Goal: Obtain resource: Download file/media

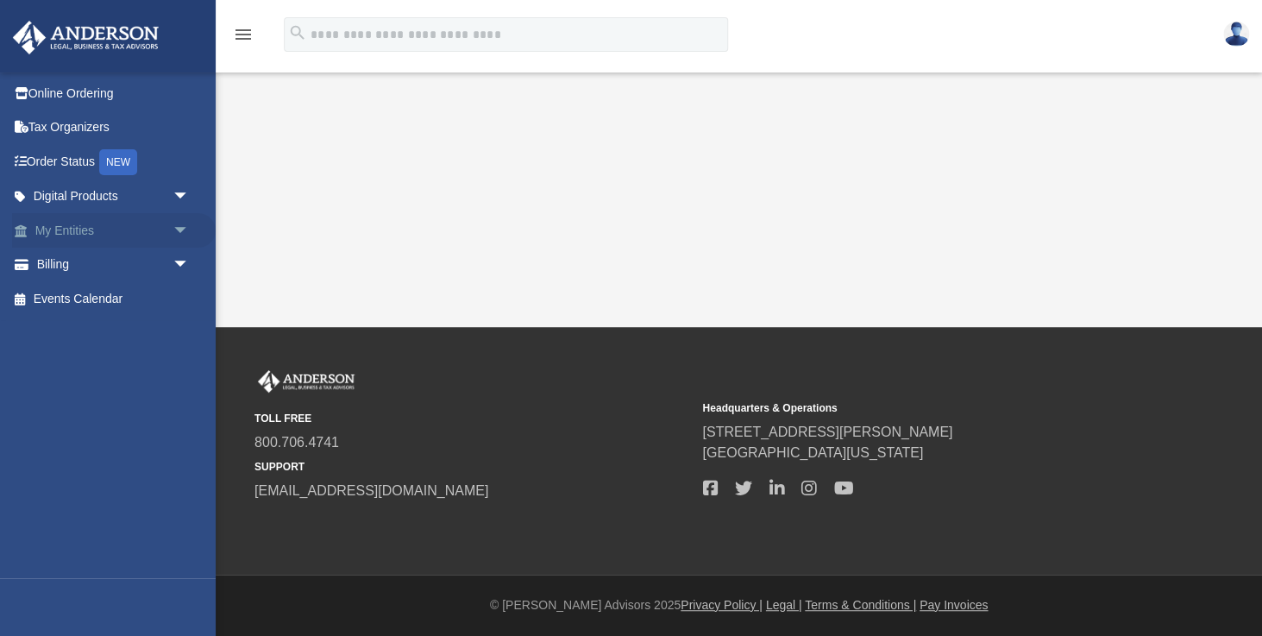
click at [78, 228] on link "My Entities arrow_drop_down" at bounding box center [114, 230] width 204 height 35
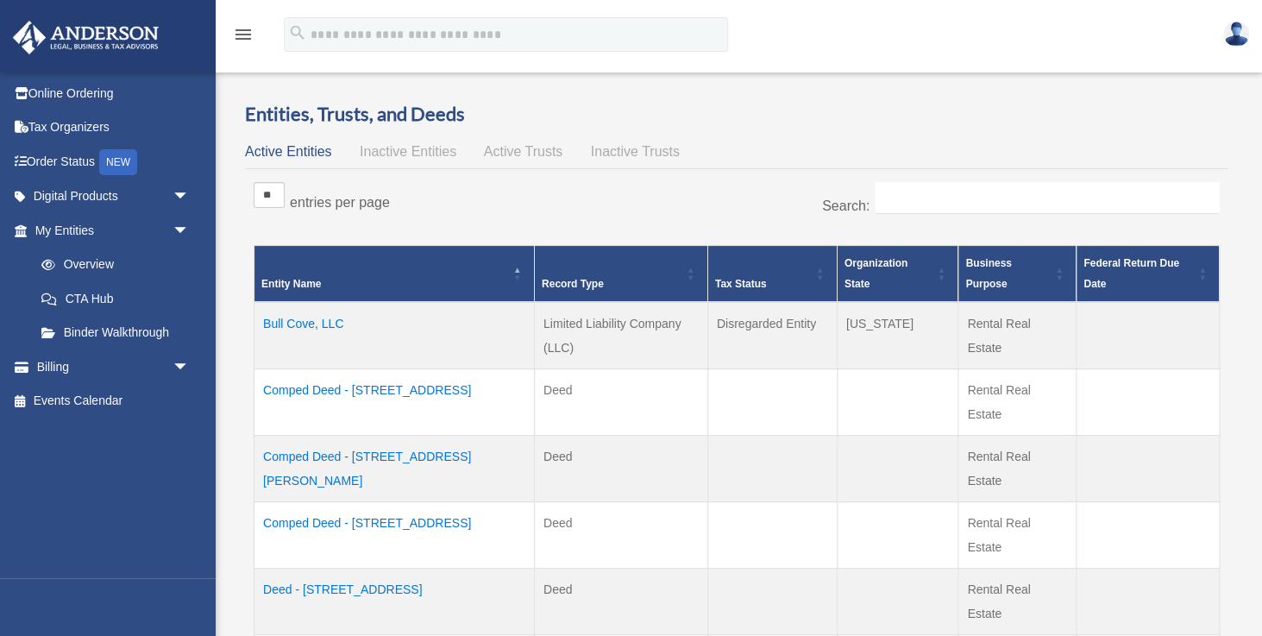
click at [232, 35] on div "menu" at bounding box center [243, 35] width 55 height 45
click at [247, 38] on icon "menu" at bounding box center [243, 34] width 21 height 21
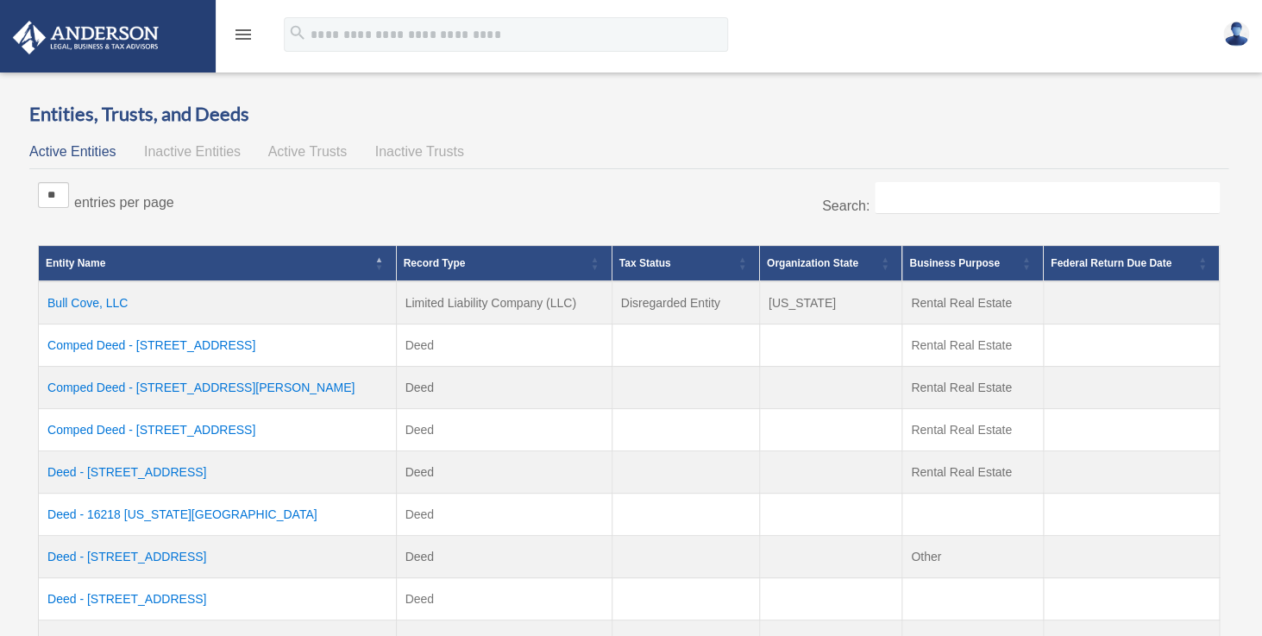
click at [84, 27] on img at bounding box center [86, 38] width 156 height 34
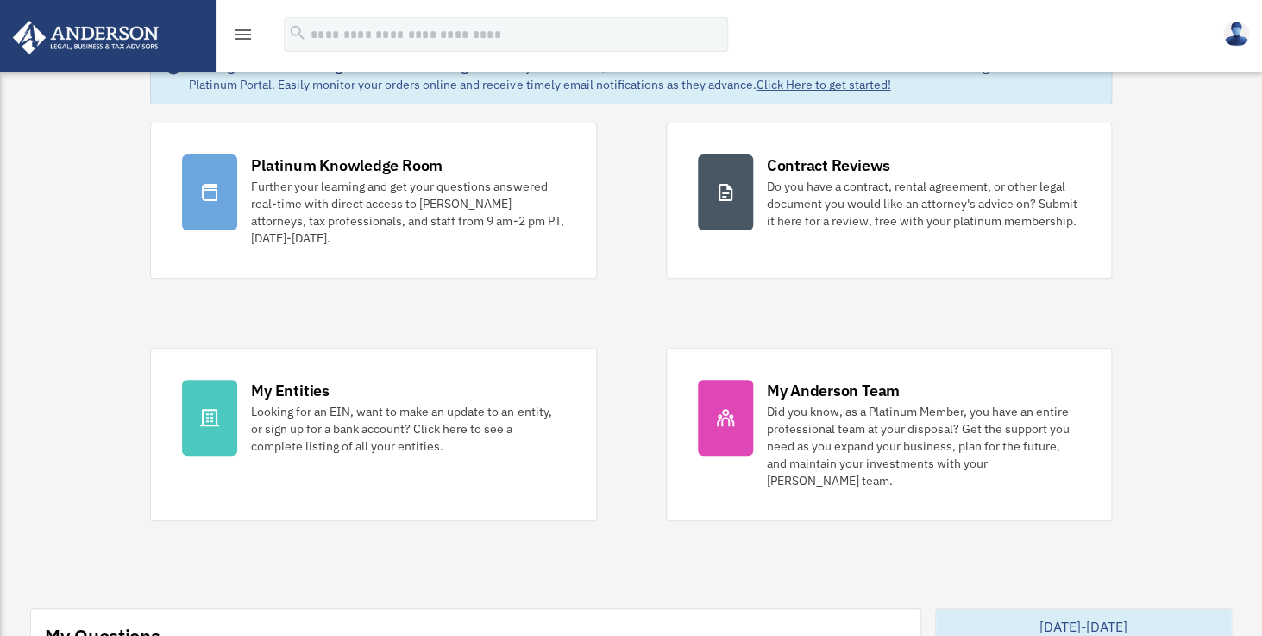
scroll to position [109, 0]
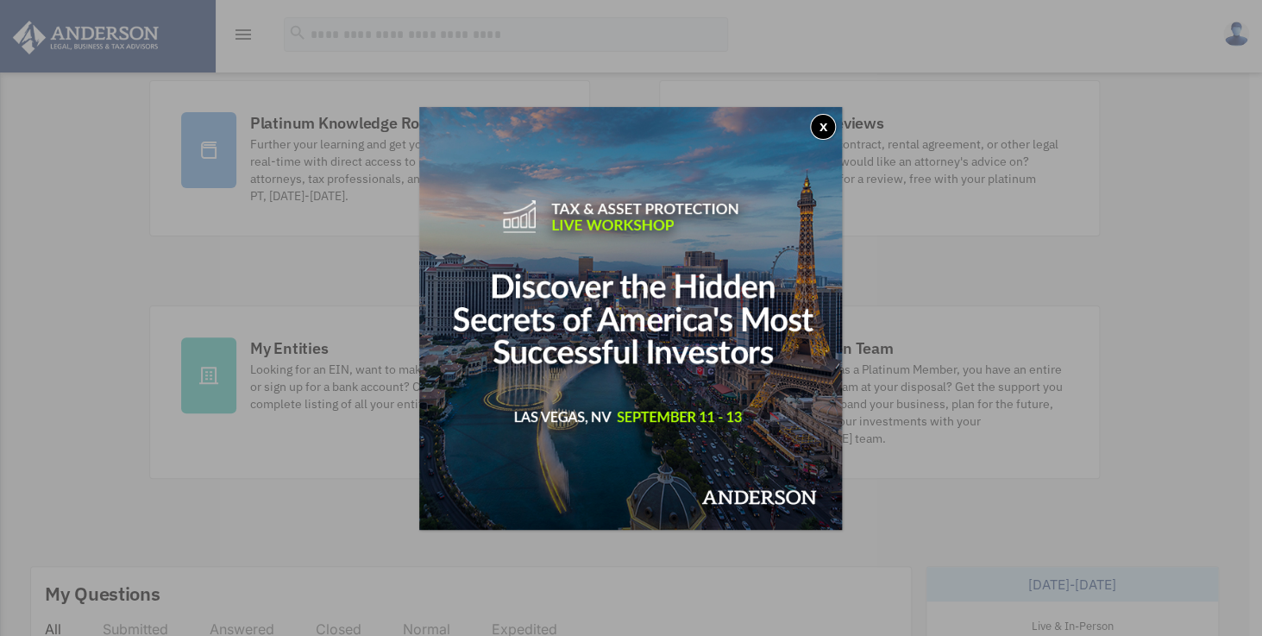
click at [825, 129] on button "x" at bounding box center [823, 127] width 26 height 26
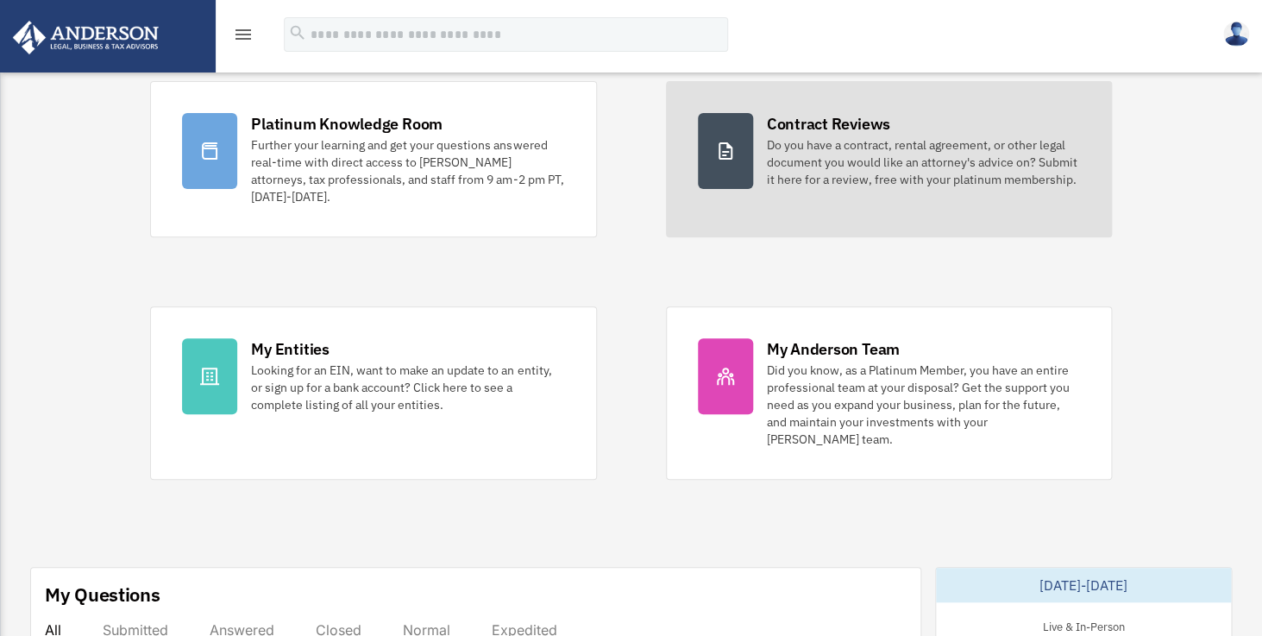
scroll to position [0, 0]
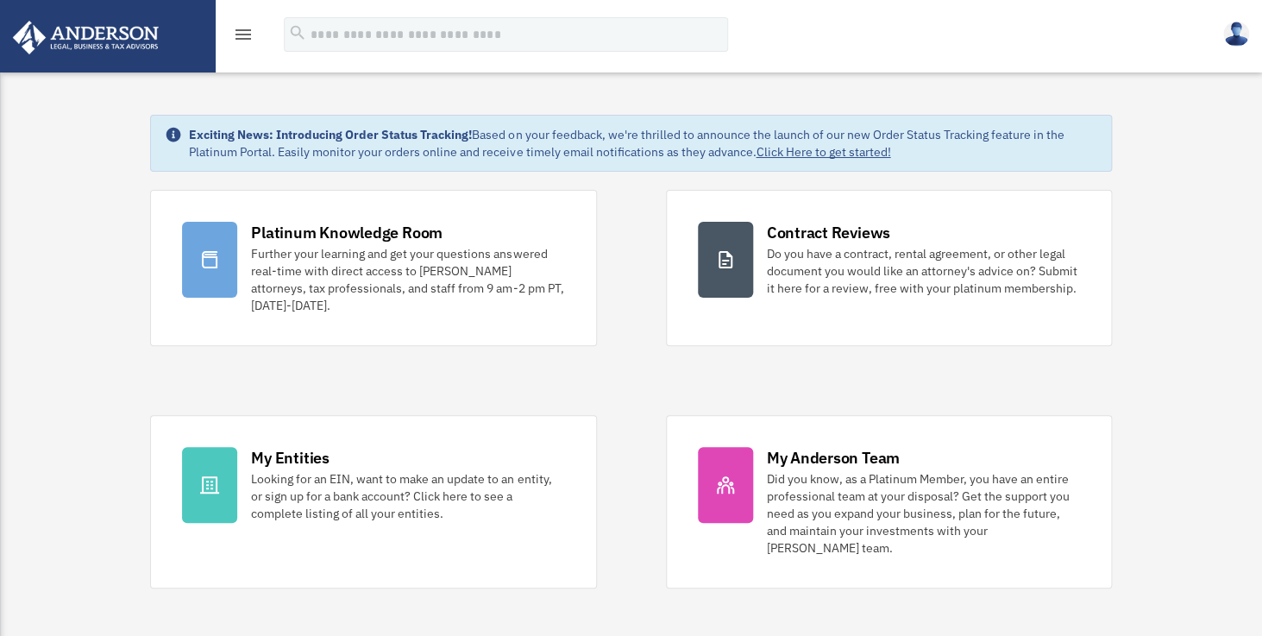
click at [248, 28] on icon "menu" at bounding box center [243, 34] width 21 height 21
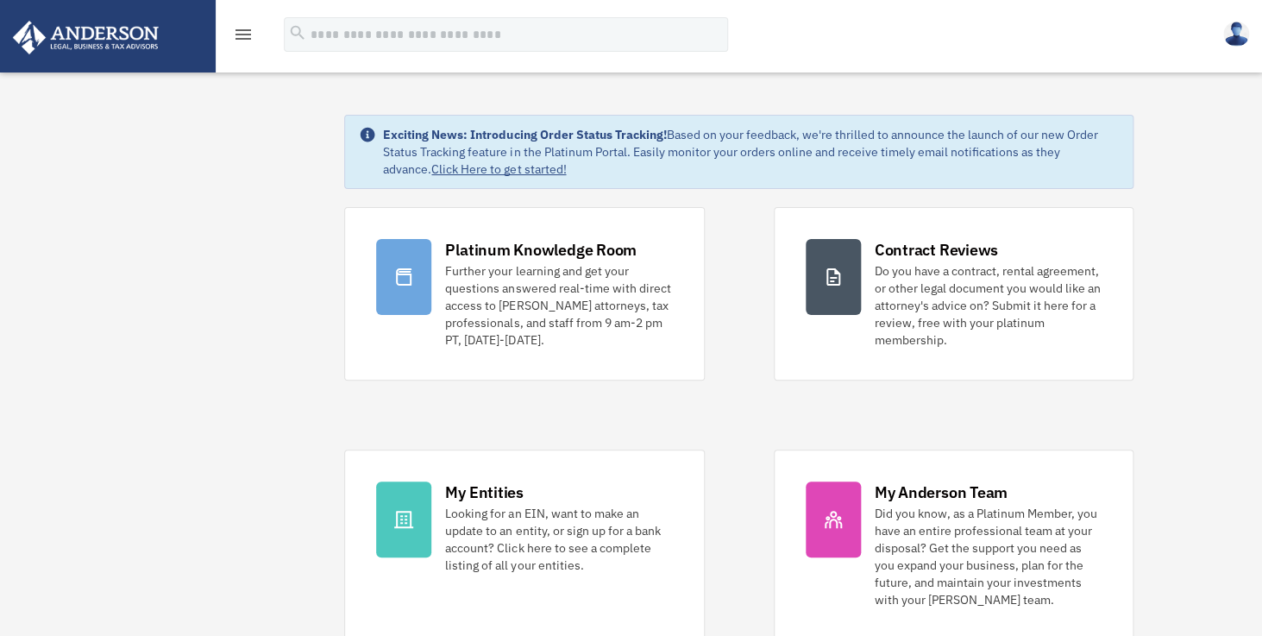
click at [93, 18] on link at bounding box center [107, 35] width 217 height 73
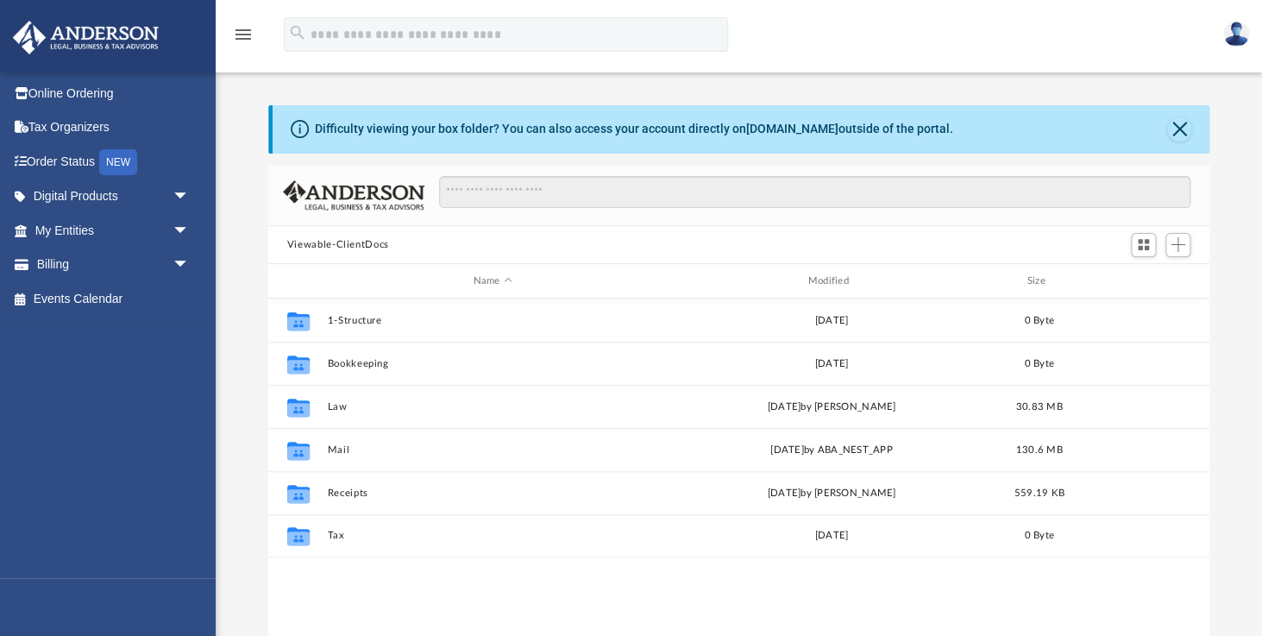
scroll to position [392, 941]
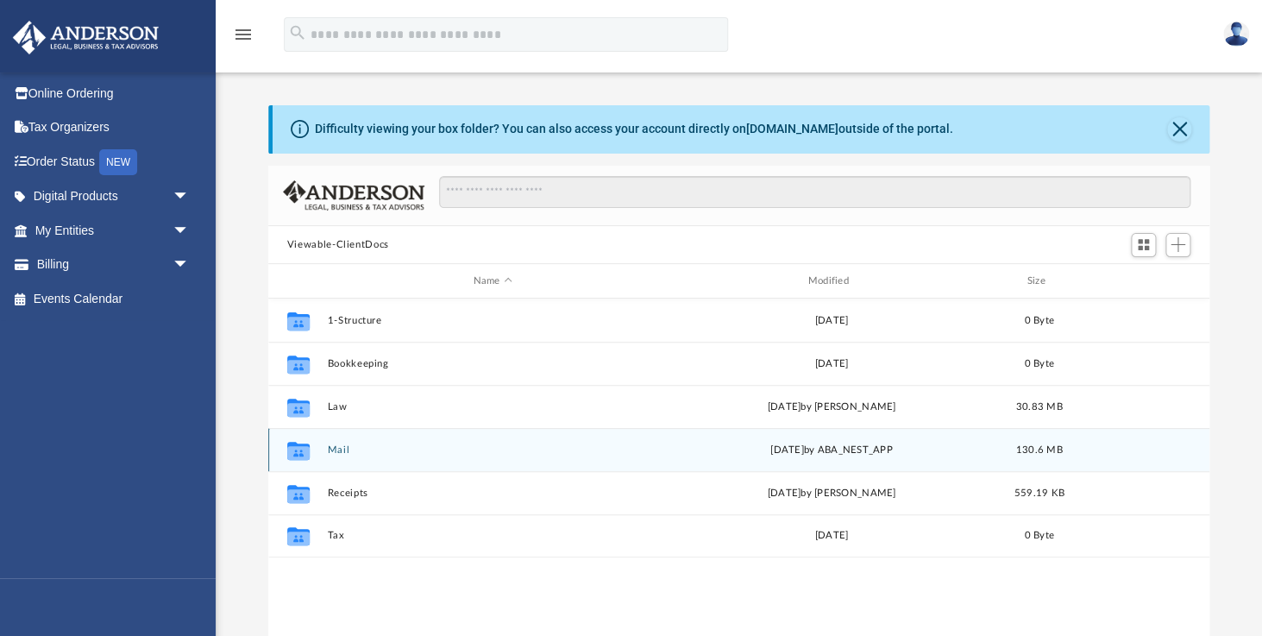
click at [376, 455] on button "Mail" at bounding box center [492, 449] width 331 height 11
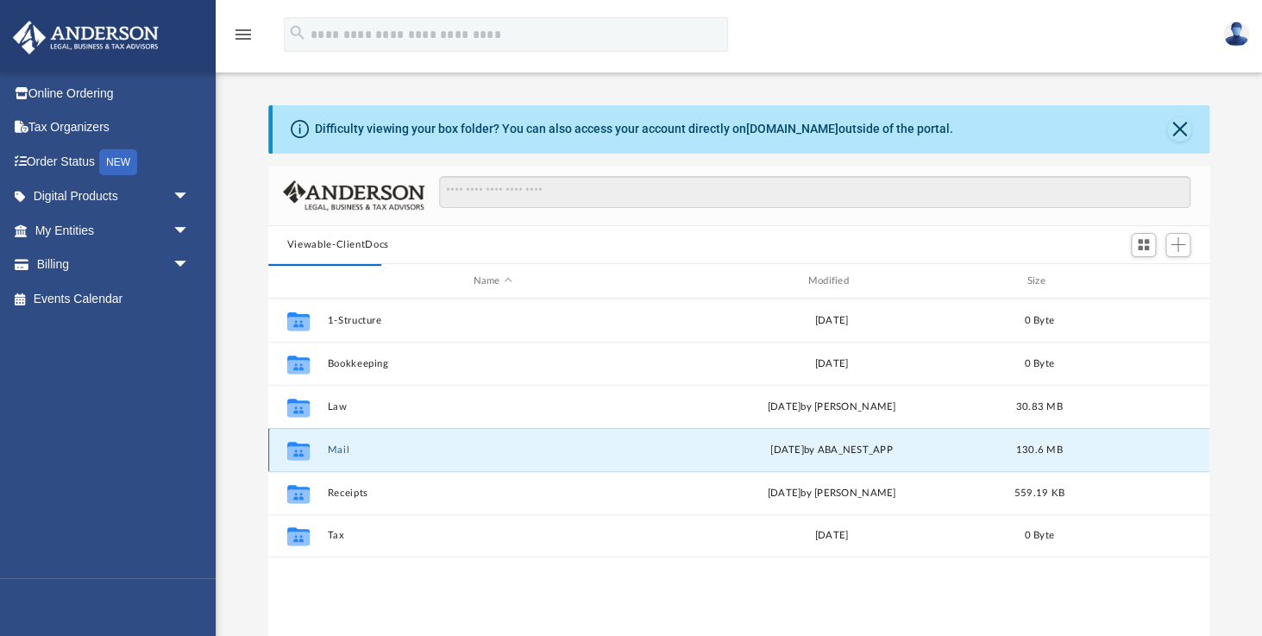
click at [297, 444] on icon "grid" at bounding box center [297, 451] width 22 height 18
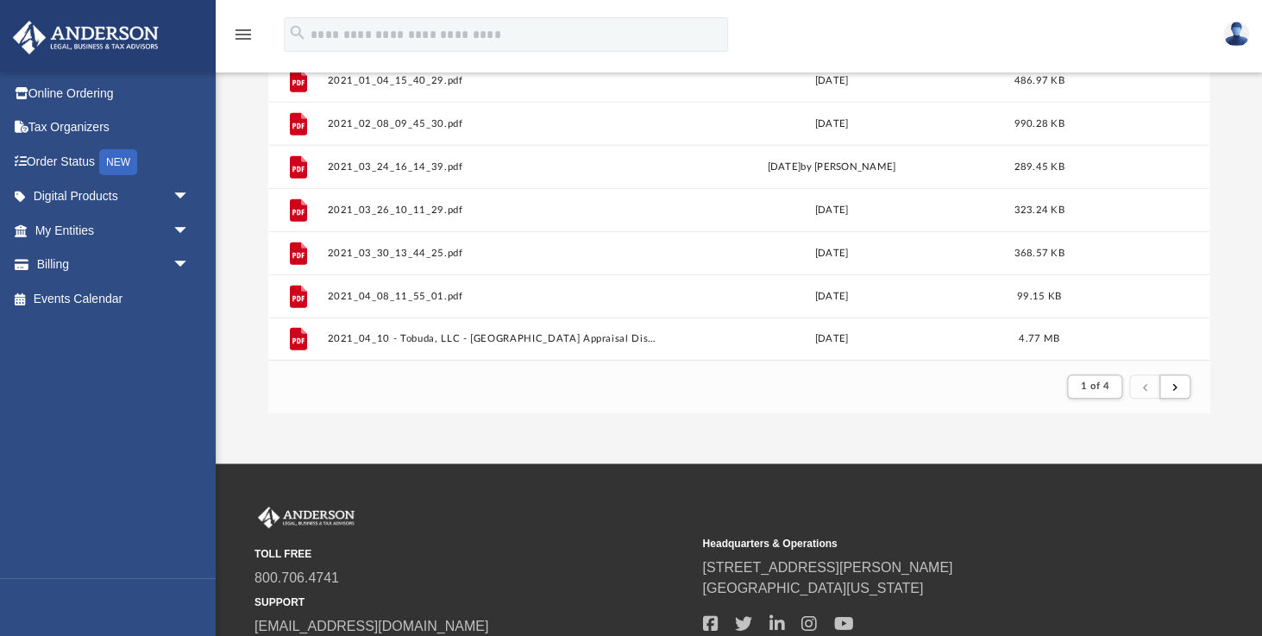
scroll to position [248, 0]
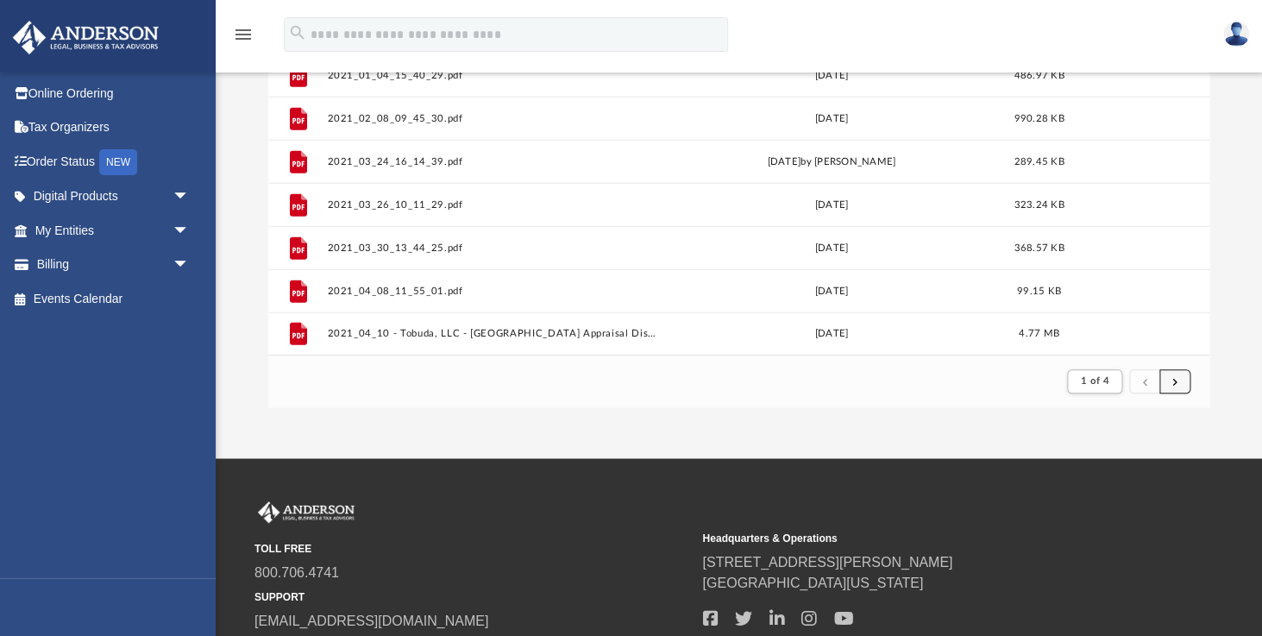
click at [1174, 377] on span "submit" at bounding box center [1174, 380] width 5 height 9
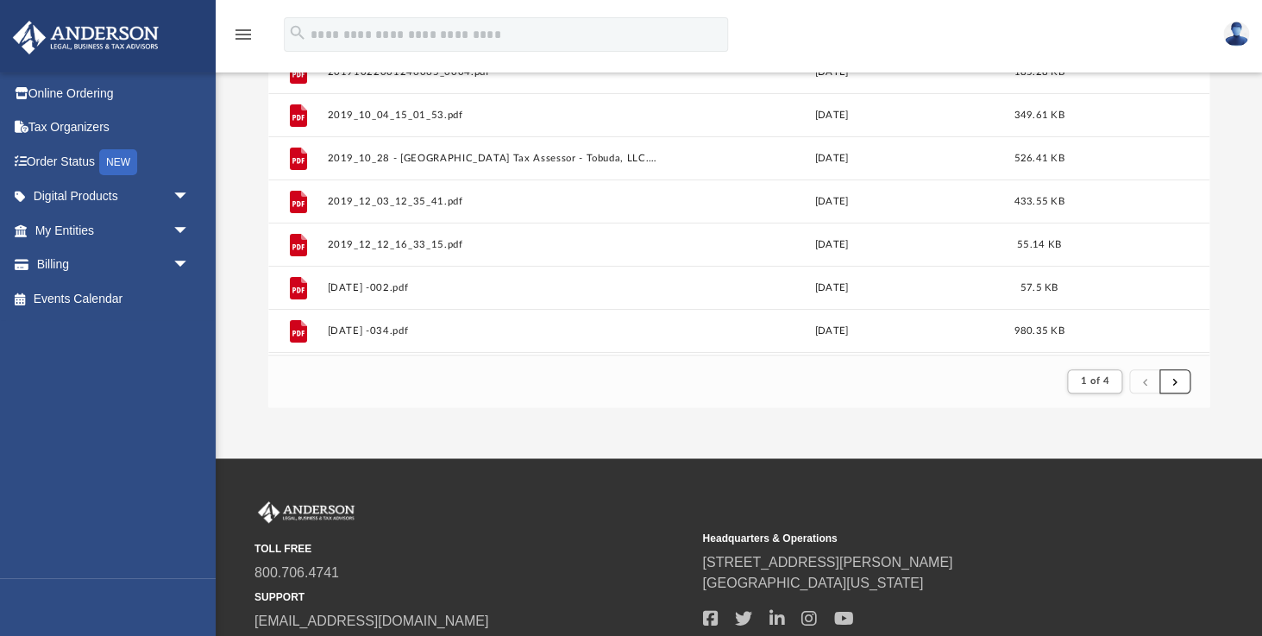
scroll to position [0, 0]
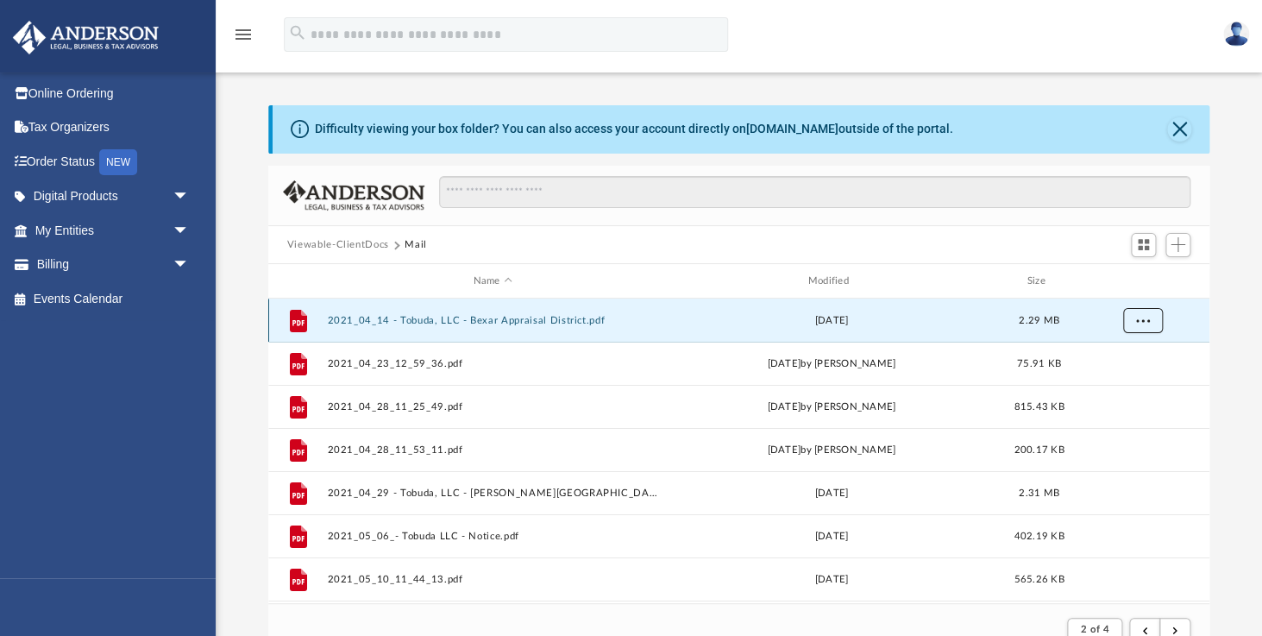
click at [1139, 322] on span "More options" at bounding box center [1142, 319] width 14 height 9
click at [914, 315] on div "[DATE]" at bounding box center [831, 321] width 331 height 16
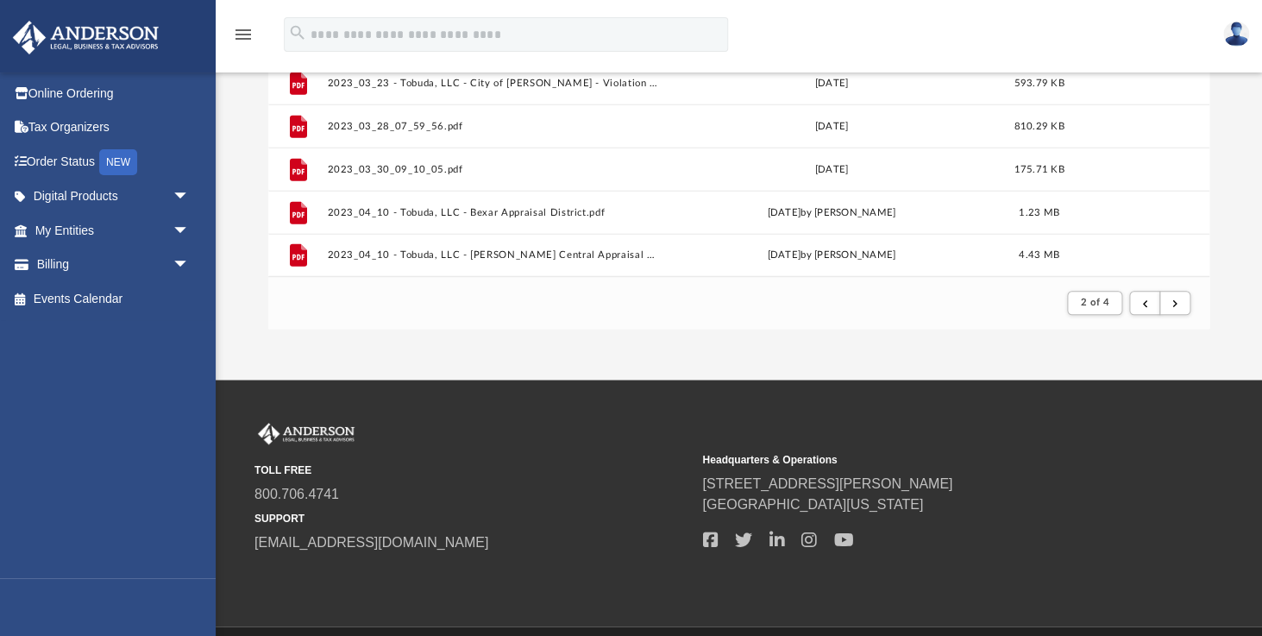
scroll to position [380, 0]
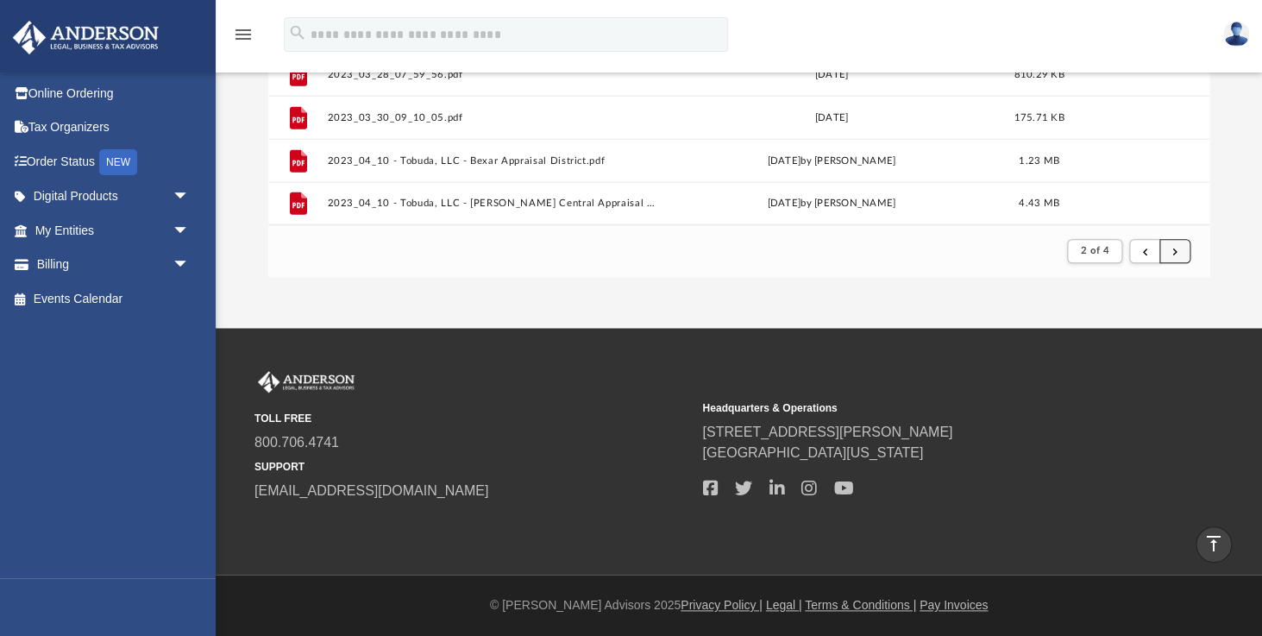
click at [1169, 246] on button "submit" at bounding box center [1174, 251] width 31 height 25
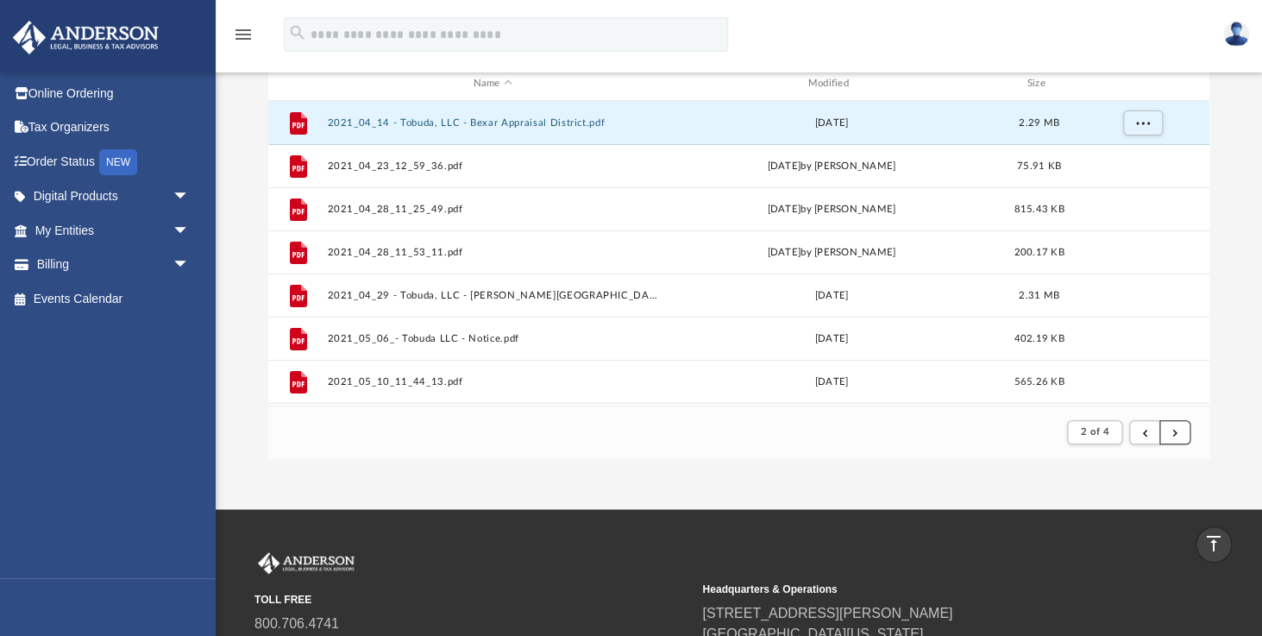
scroll to position [196, 0]
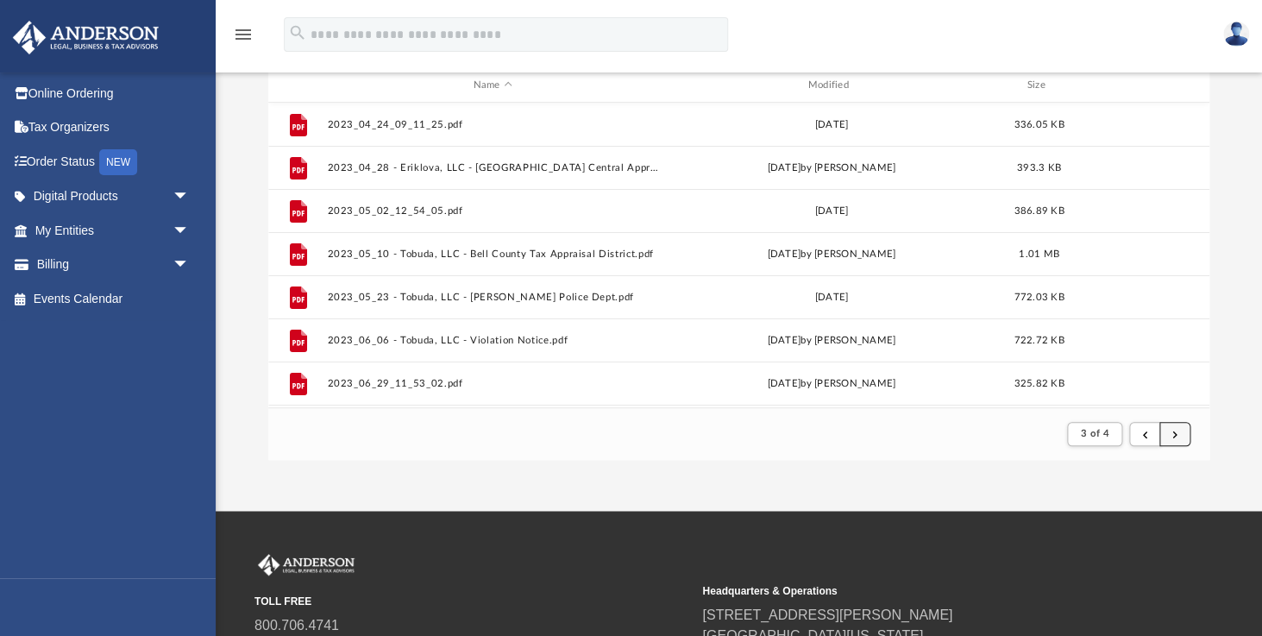
click at [1183, 440] on button "submit" at bounding box center [1174, 434] width 31 height 25
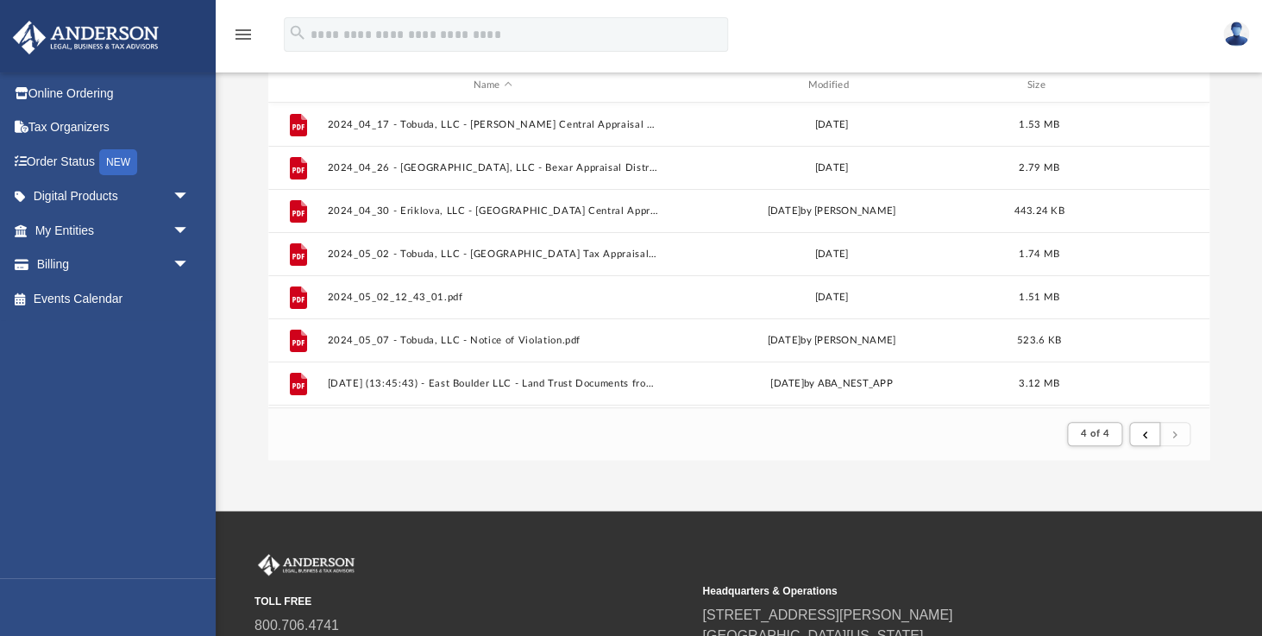
click at [1181, 437] on button "submit" at bounding box center [1174, 434] width 31 height 25
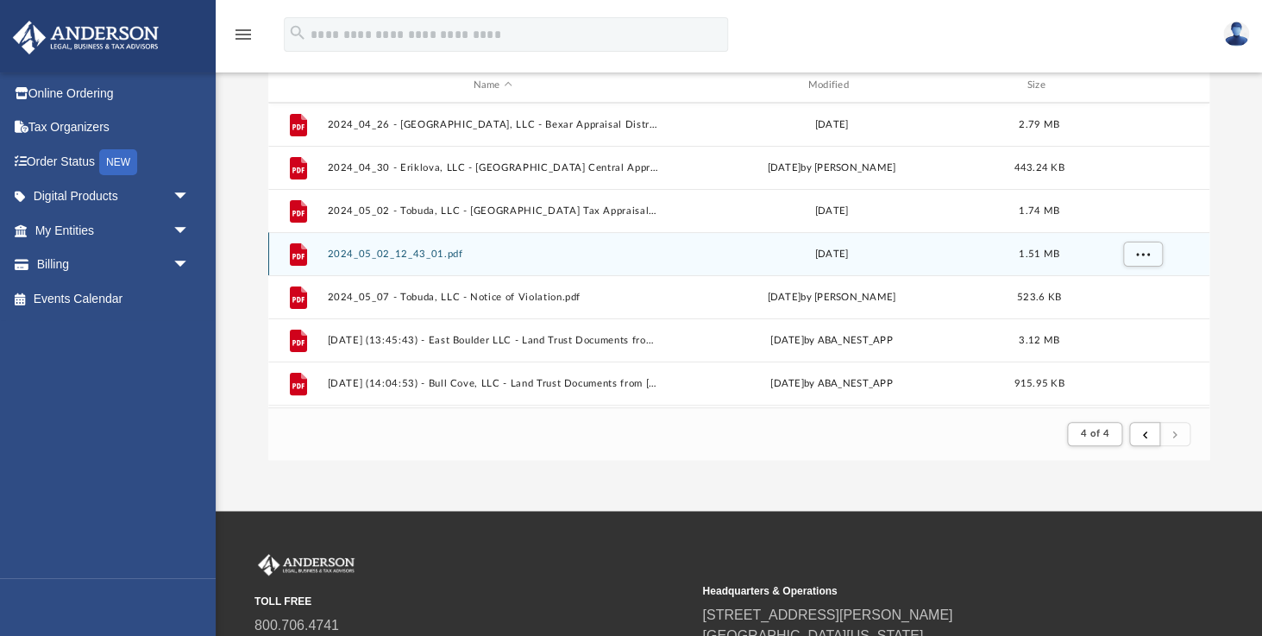
scroll to position [643, 0]
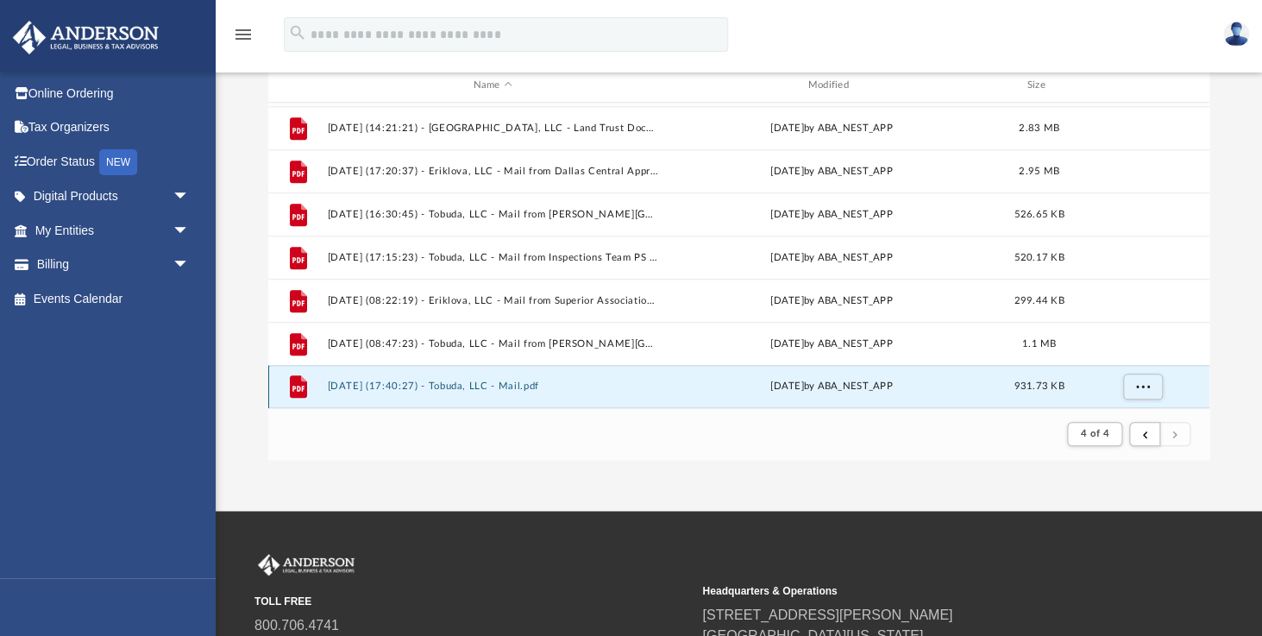
click at [417, 386] on button "[DATE] (17:40:27) - Tobuda, LLC - Mail.pdf" at bounding box center [492, 385] width 331 height 11
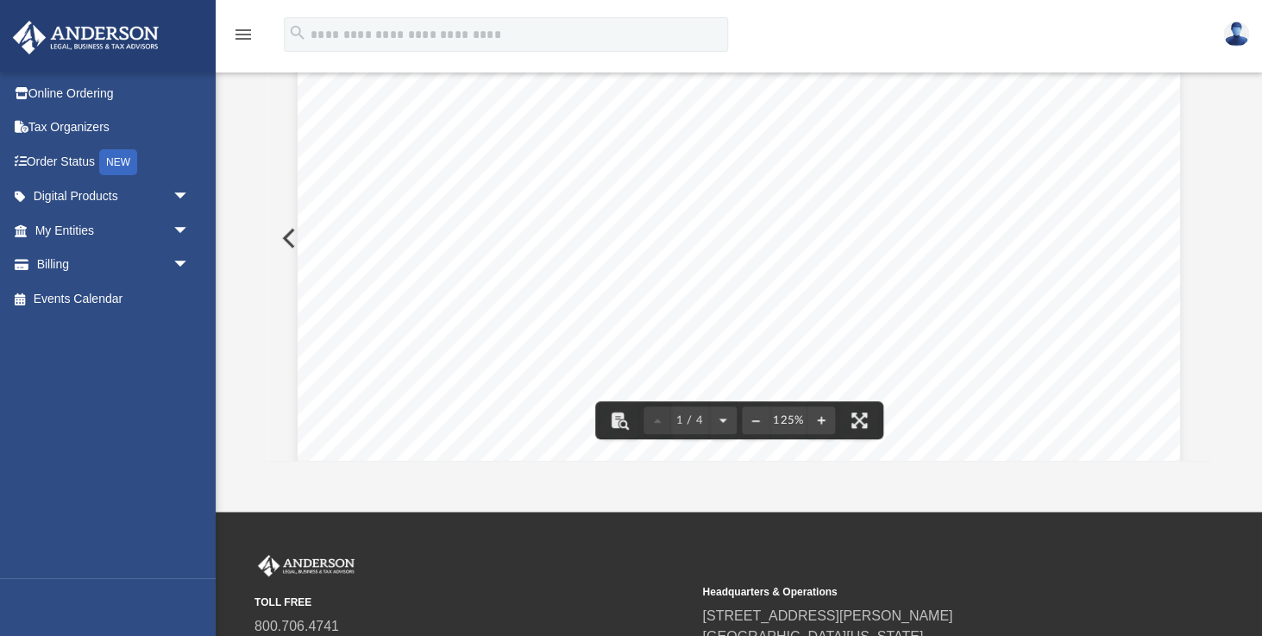
scroll to position [0, 0]
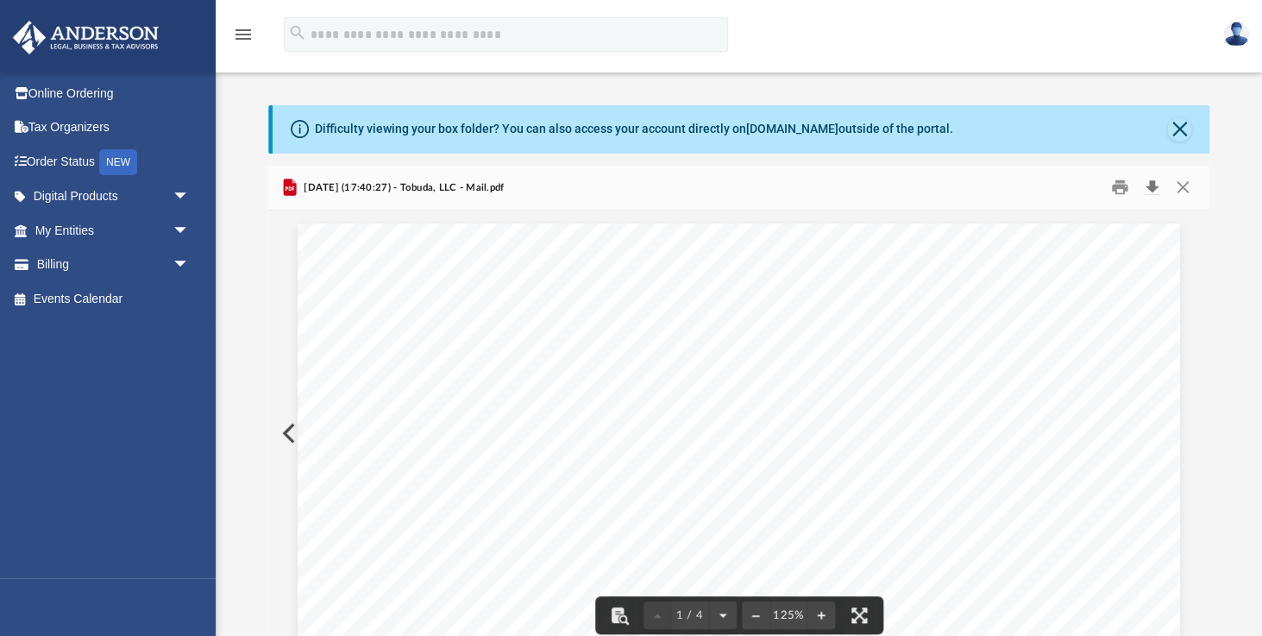
click at [1149, 186] on button "Download" at bounding box center [1151, 187] width 31 height 27
click at [1184, 195] on button "Close" at bounding box center [1182, 187] width 31 height 27
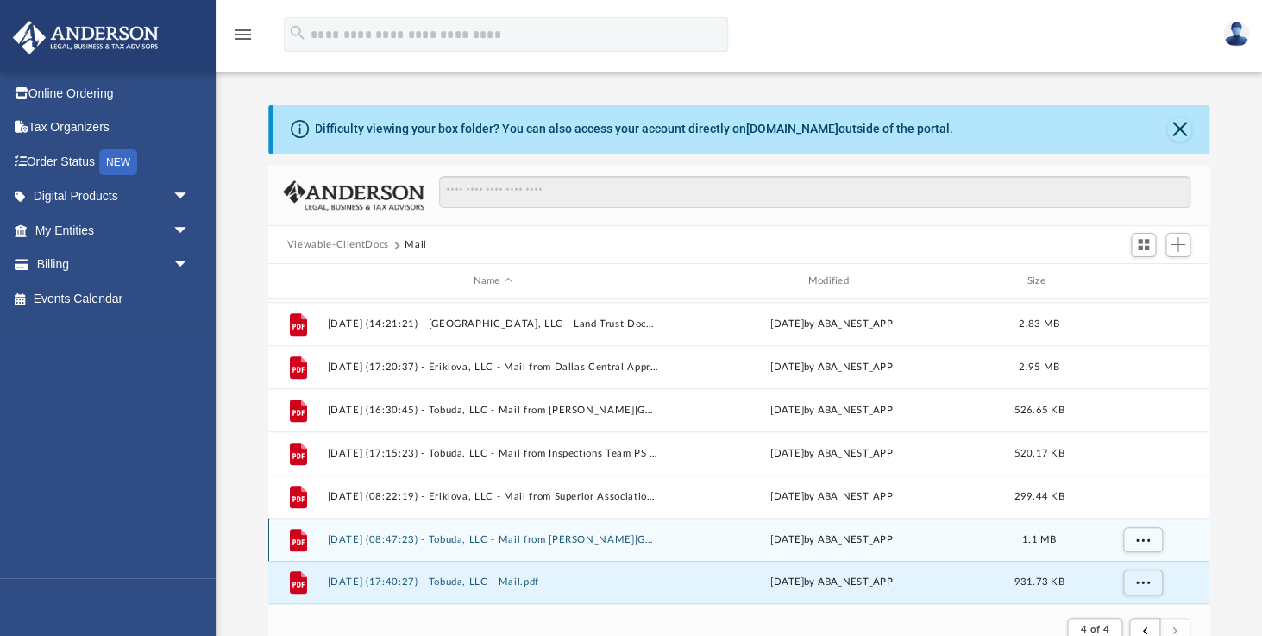
click at [540, 539] on button "[DATE] (08:47:23) - Tobuda, LLC - Mail from [PERSON_NAME][GEOGRAPHIC_DATA] Home…" at bounding box center [492, 539] width 331 height 11
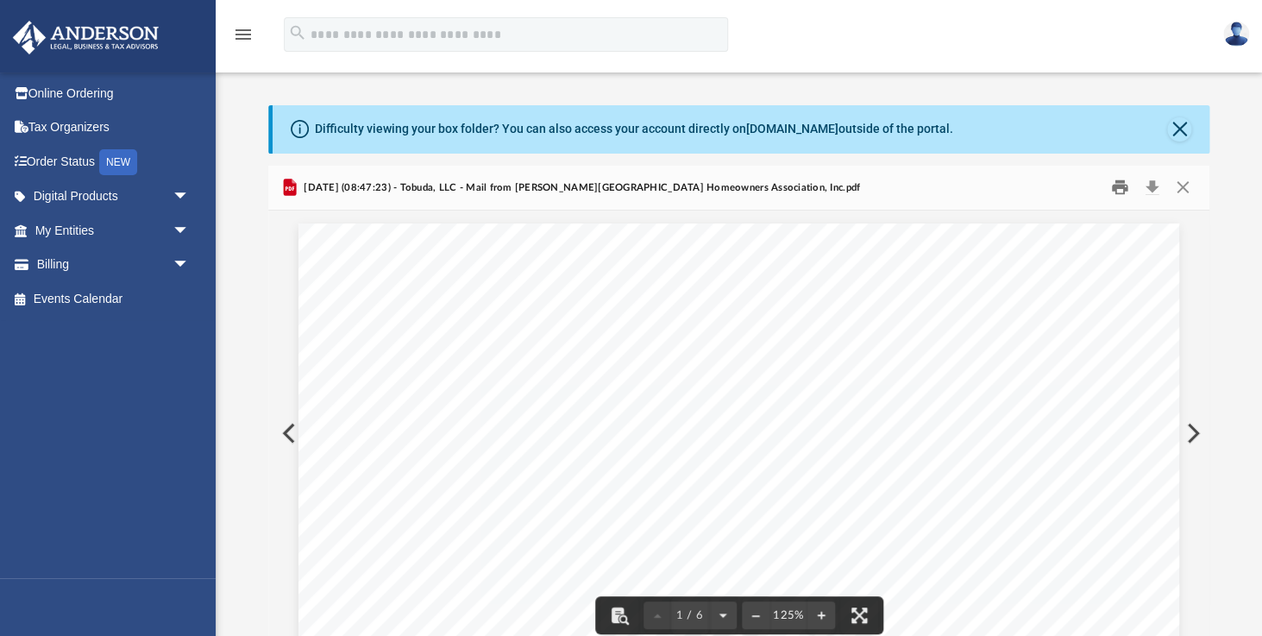
click at [1115, 184] on button "Print" at bounding box center [1119, 187] width 35 height 27
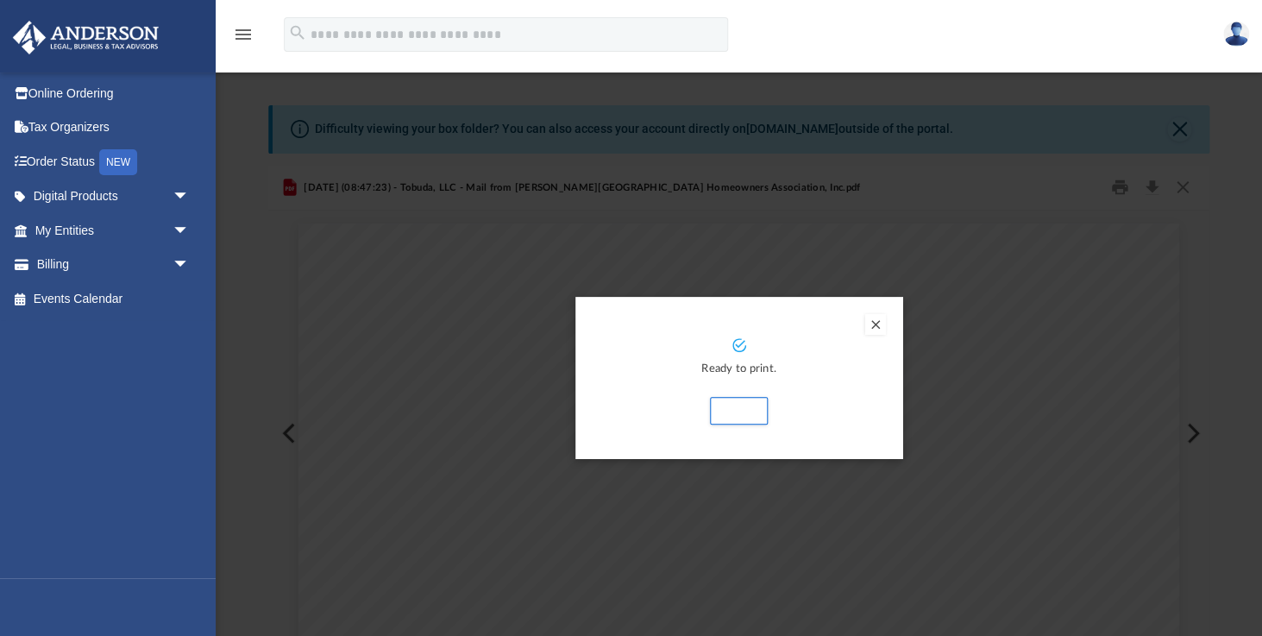
click at [873, 325] on button "Preview" at bounding box center [875, 324] width 21 height 21
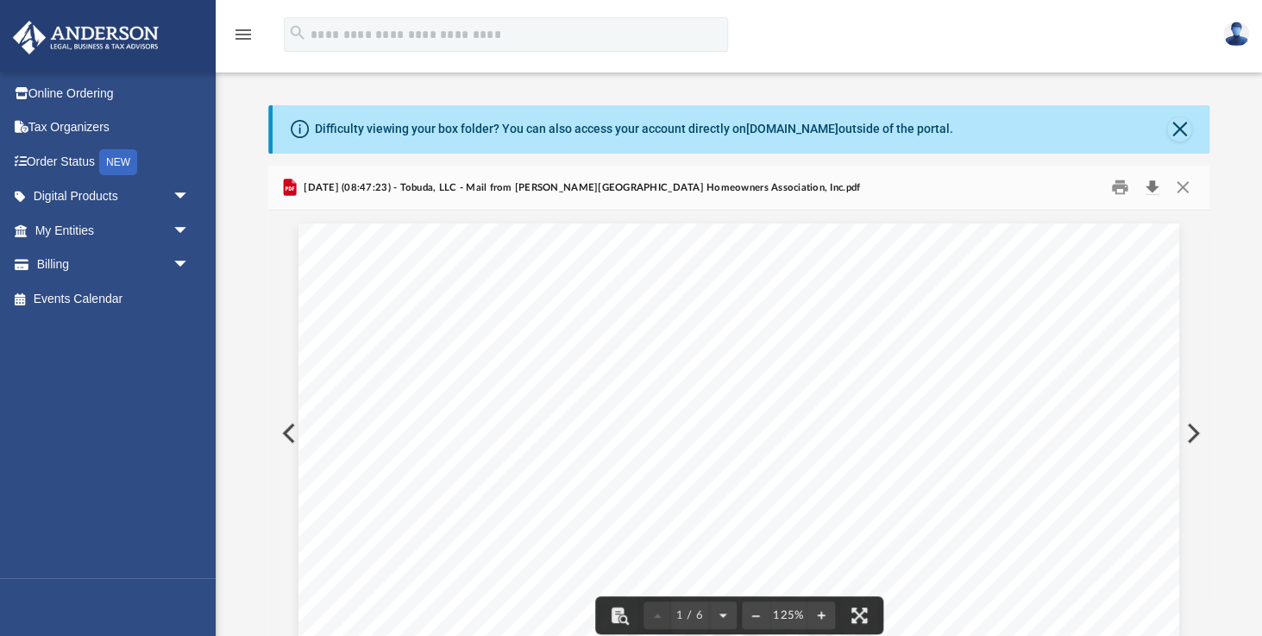
click at [1153, 185] on button "Download" at bounding box center [1151, 187] width 31 height 27
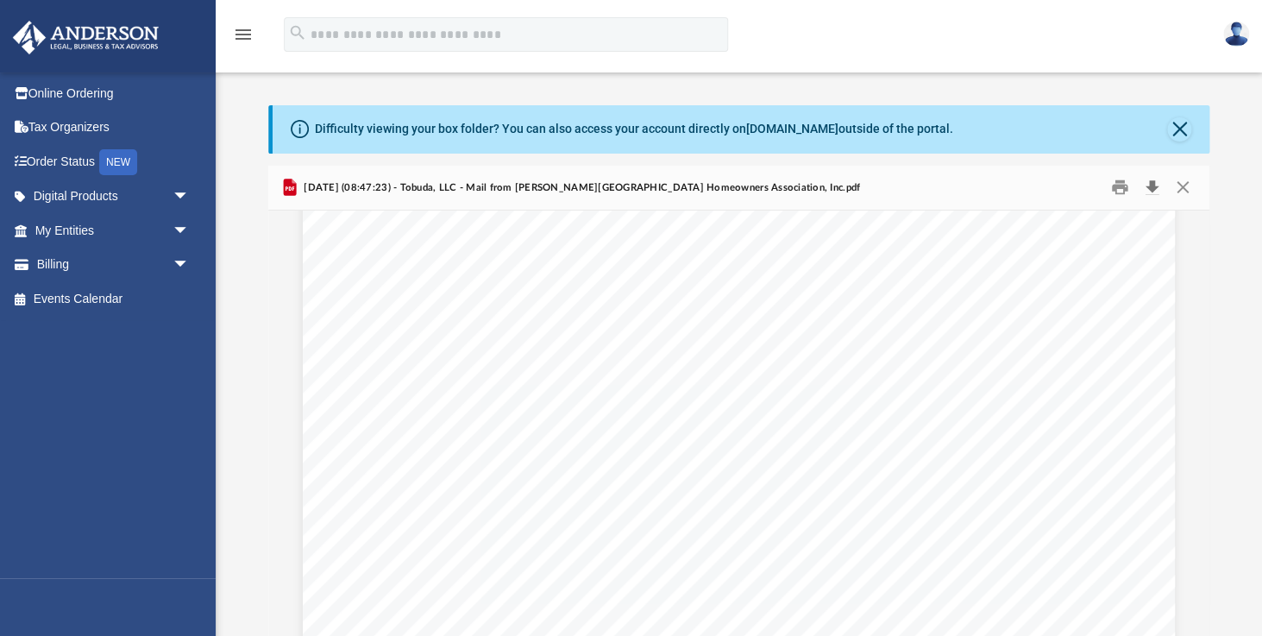
scroll to position [4129, 0]
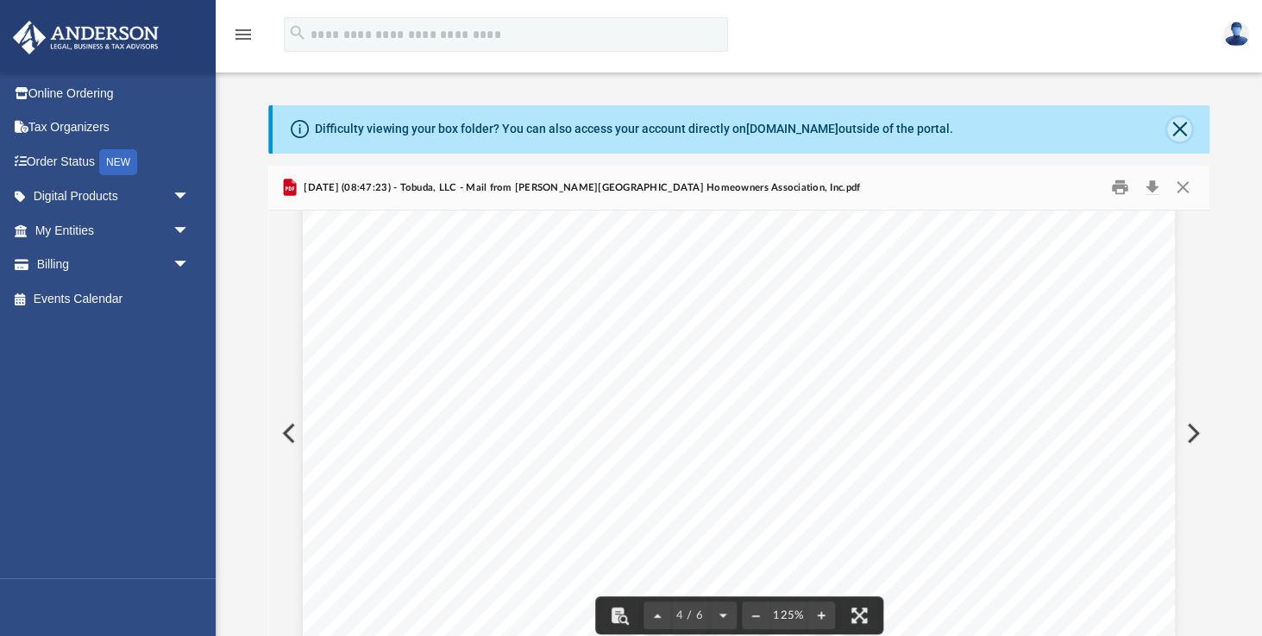
click at [1180, 126] on button "Close" at bounding box center [1179, 129] width 24 height 24
